Goal: Transaction & Acquisition: Purchase product/service

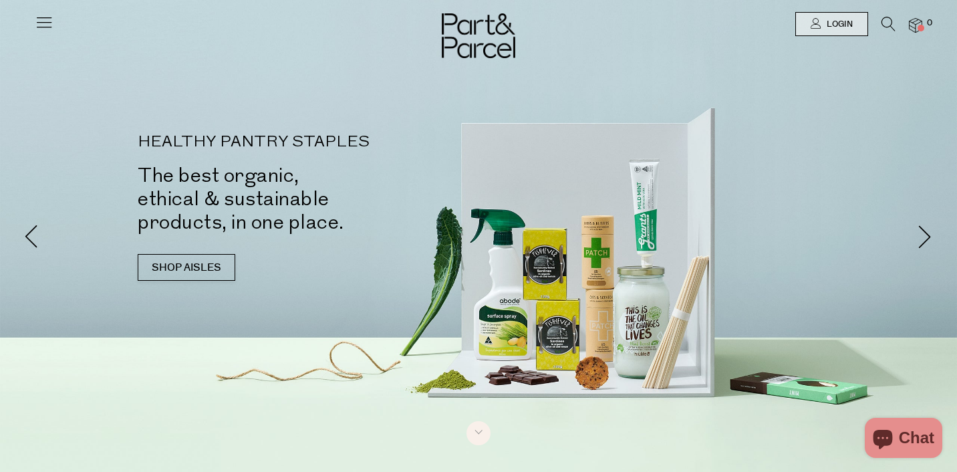
click at [39, 21] on icon at bounding box center [44, 22] width 19 height 19
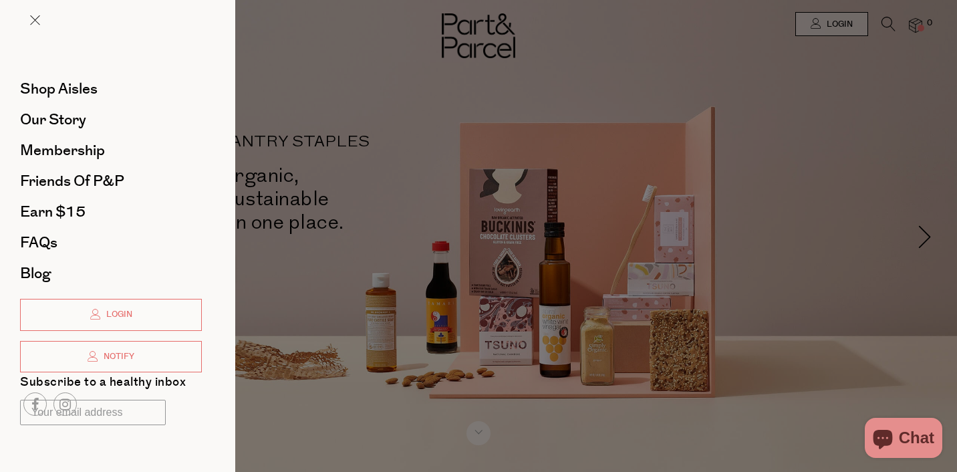
click at [662, 295] on div at bounding box center [478, 236] width 957 height 472
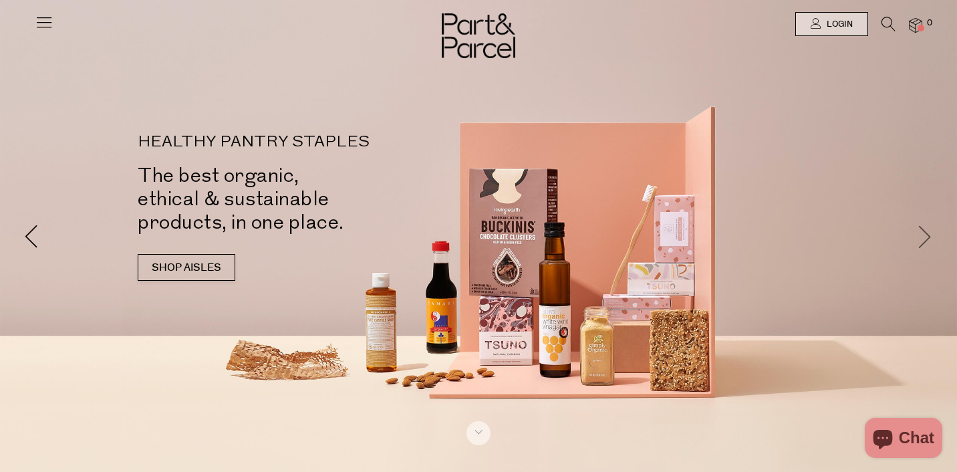
click at [924, 238] on span at bounding box center [925, 236] width 23 height 23
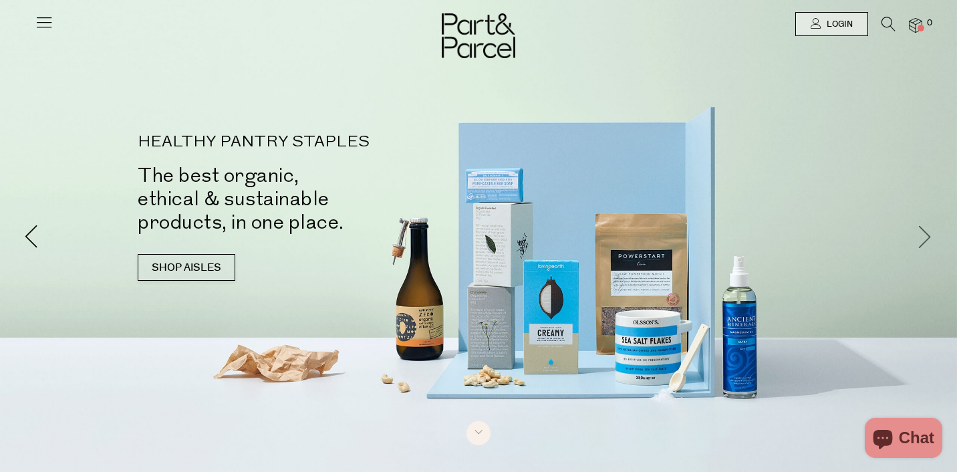
click at [924, 238] on span at bounding box center [925, 236] width 23 height 23
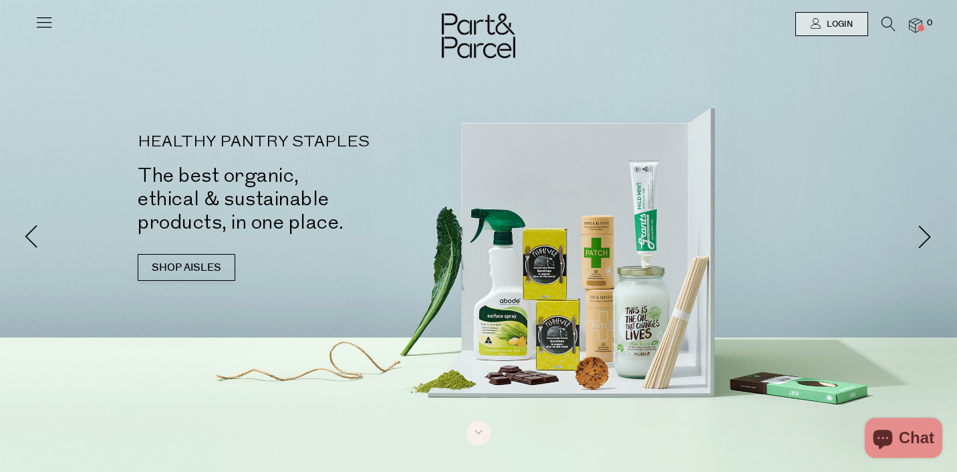
click at [43, 20] on icon at bounding box center [44, 22] width 19 height 19
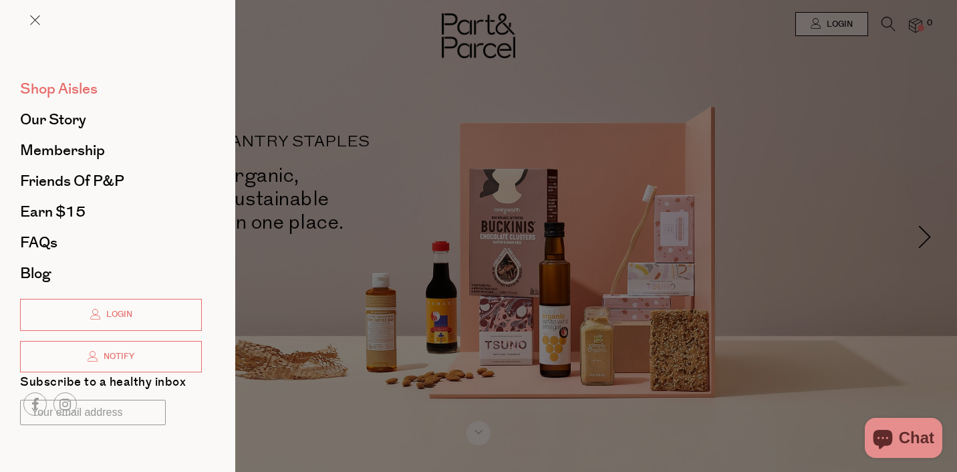
click at [40, 88] on span "Shop Aisles" at bounding box center [59, 88] width 78 height 21
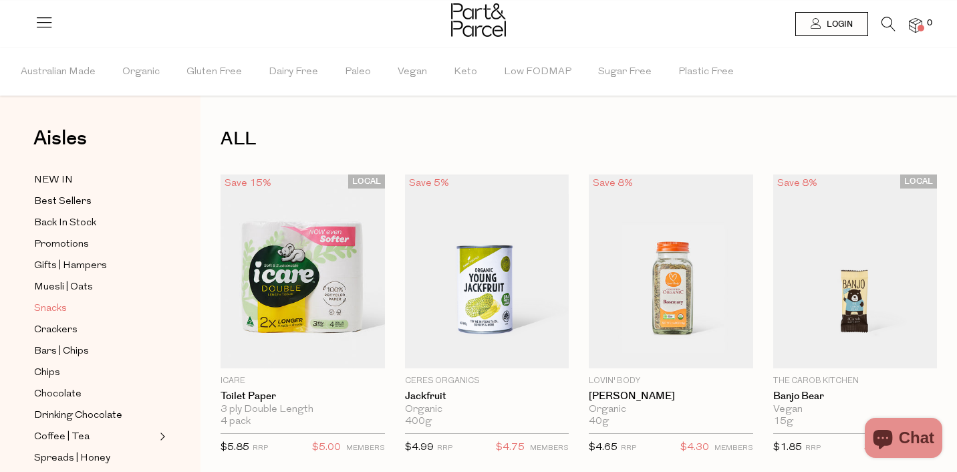
click at [51, 307] on span "Snacks" at bounding box center [50, 309] width 33 height 16
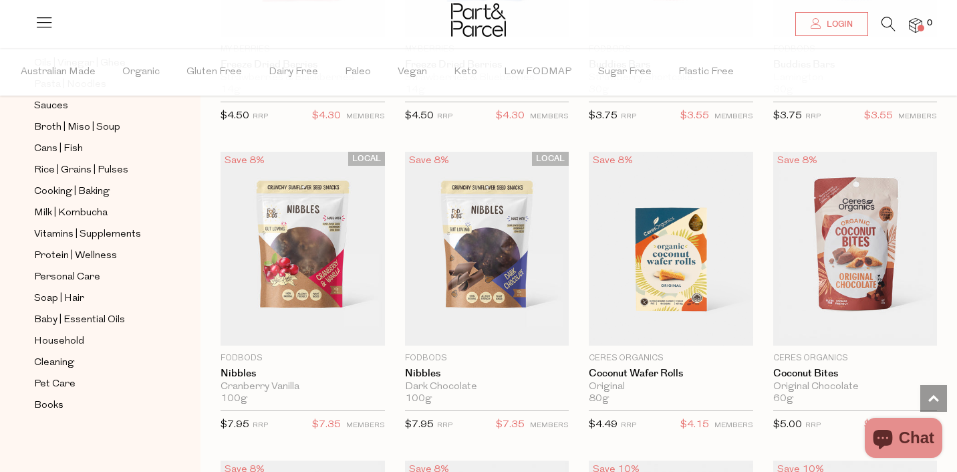
scroll to position [1913, 0]
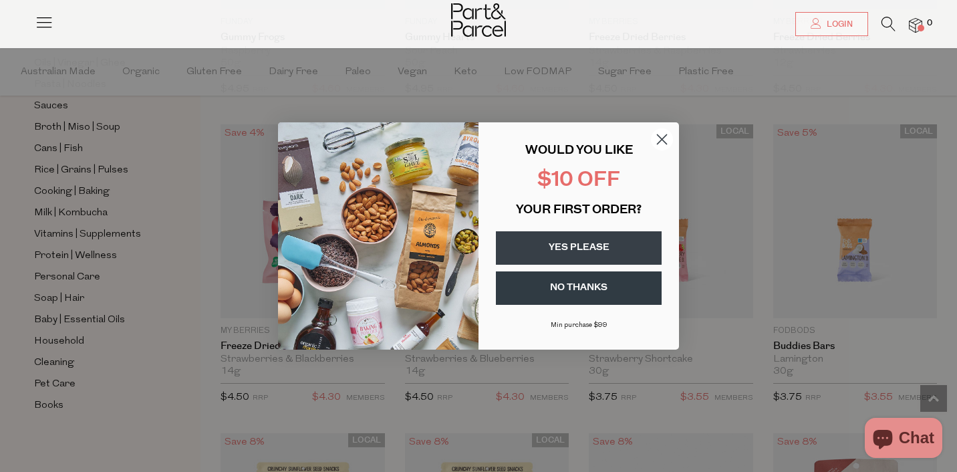
click at [659, 133] on circle "Close dialog" at bounding box center [662, 139] width 22 height 22
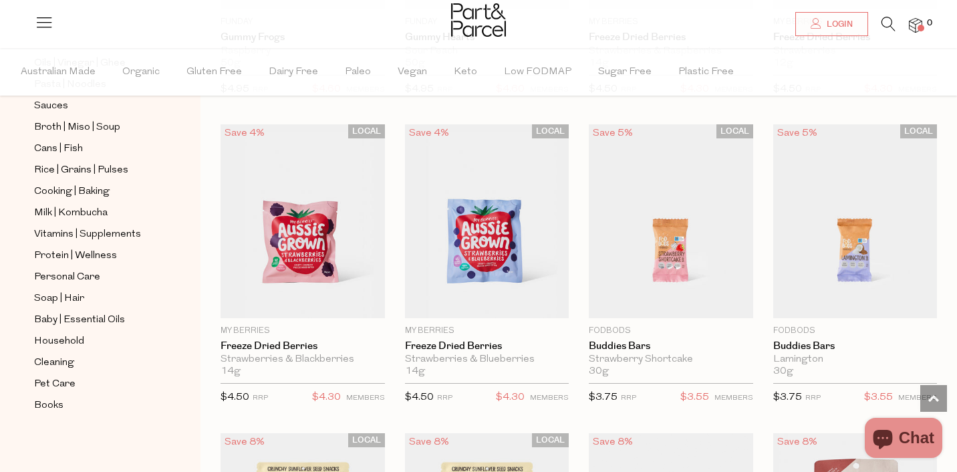
click at [900, 436] on span "Chat" at bounding box center [916, 438] width 35 height 20
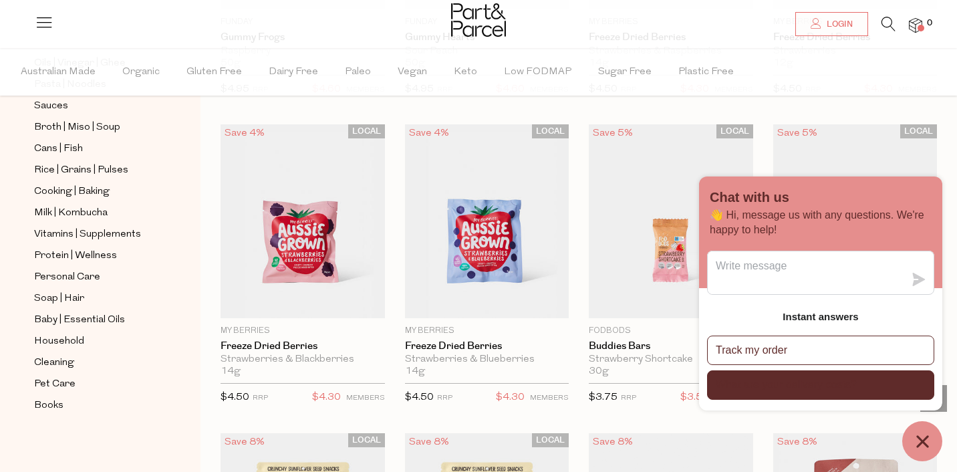
click at [789, 387] on p "What are your delivery costs?" at bounding box center [786, 385] width 141 height 15
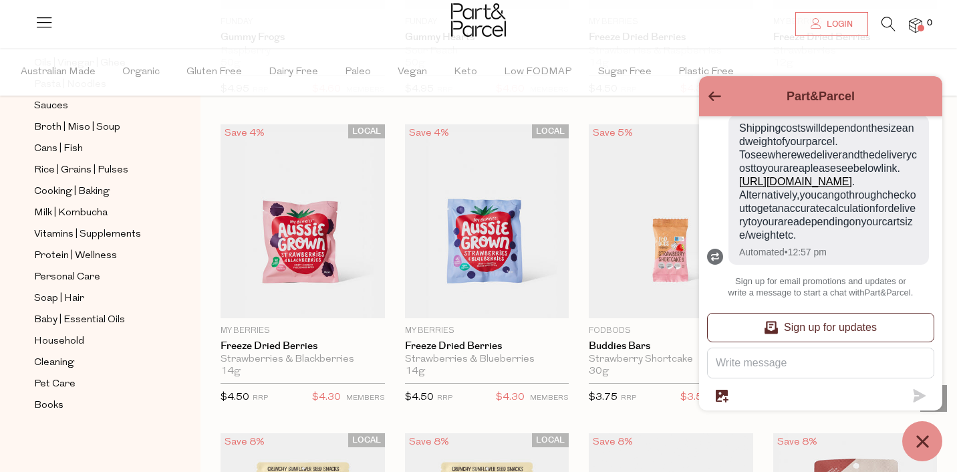
scroll to position [182, 0]
click at [882, 59] on ul "Australian Made Organic Gluten Free Dairy Free [GEOGRAPHIC_DATA] Vegan Keto Low…" at bounding box center [479, 71] width 956 height 47
click at [713, 93] on icon "Go back to the main screen" at bounding box center [715, 96] width 13 height 9
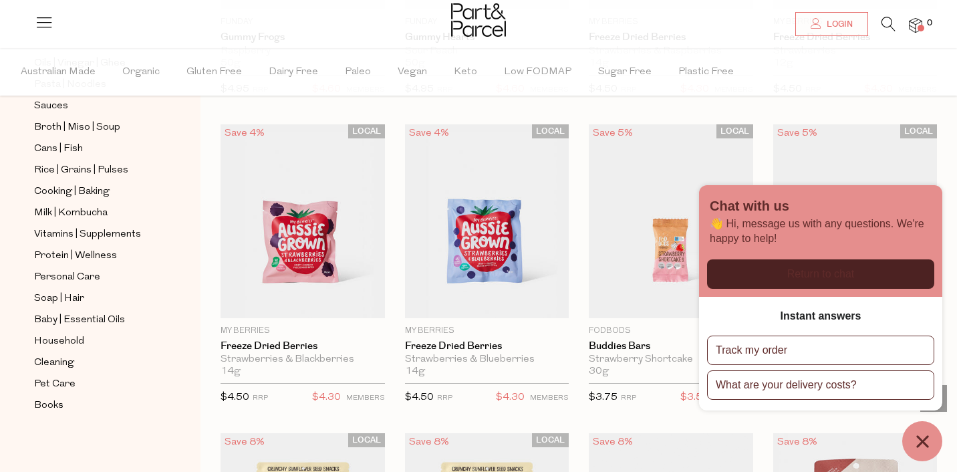
click at [920, 431] on icon "Chat window" at bounding box center [922, 441] width 21 height 21
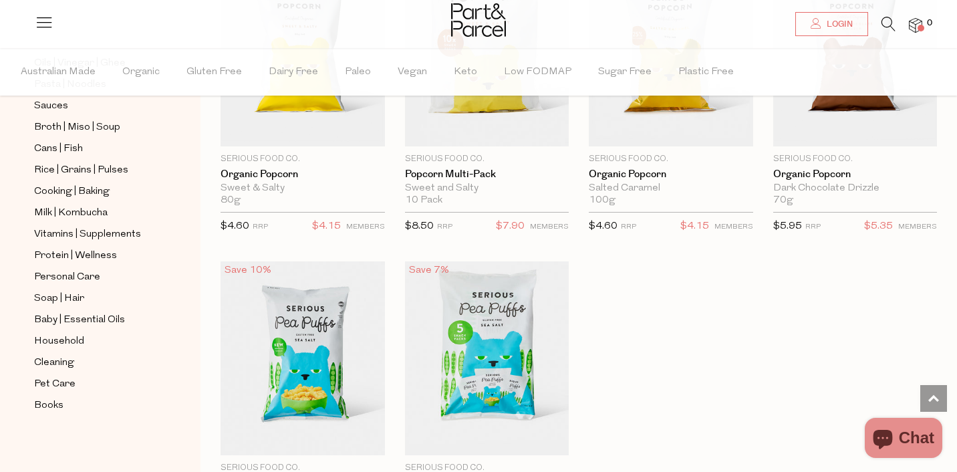
scroll to position [3737, 0]
